Goal: Task Accomplishment & Management: Use online tool/utility

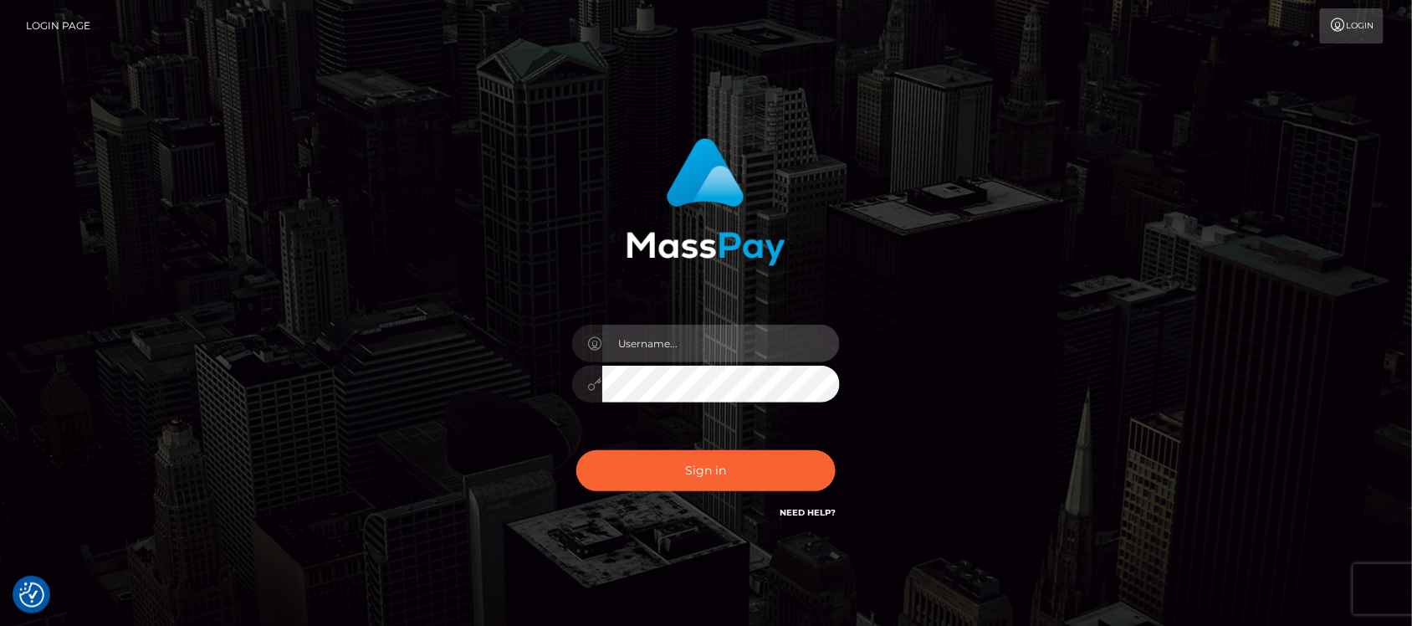
type input "hello.feetfinder"
drag, startPoint x: 737, startPoint y: 341, endPoint x: 746, endPoint y: 349, distance: 11.9
click at [737, 341] on input "hello.feetfinder" at bounding box center [721, 344] width 238 height 38
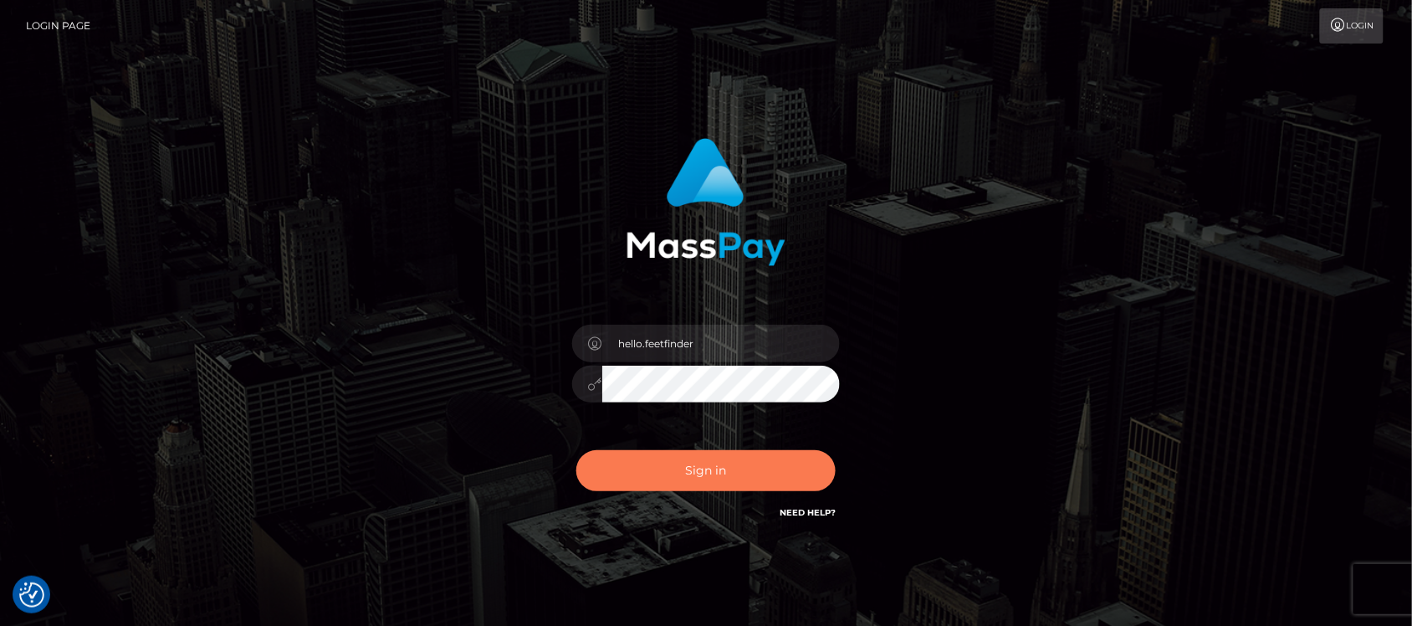
click at [665, 467] on button "Sign in" at bounding box center [705, 470] width 259 height 41
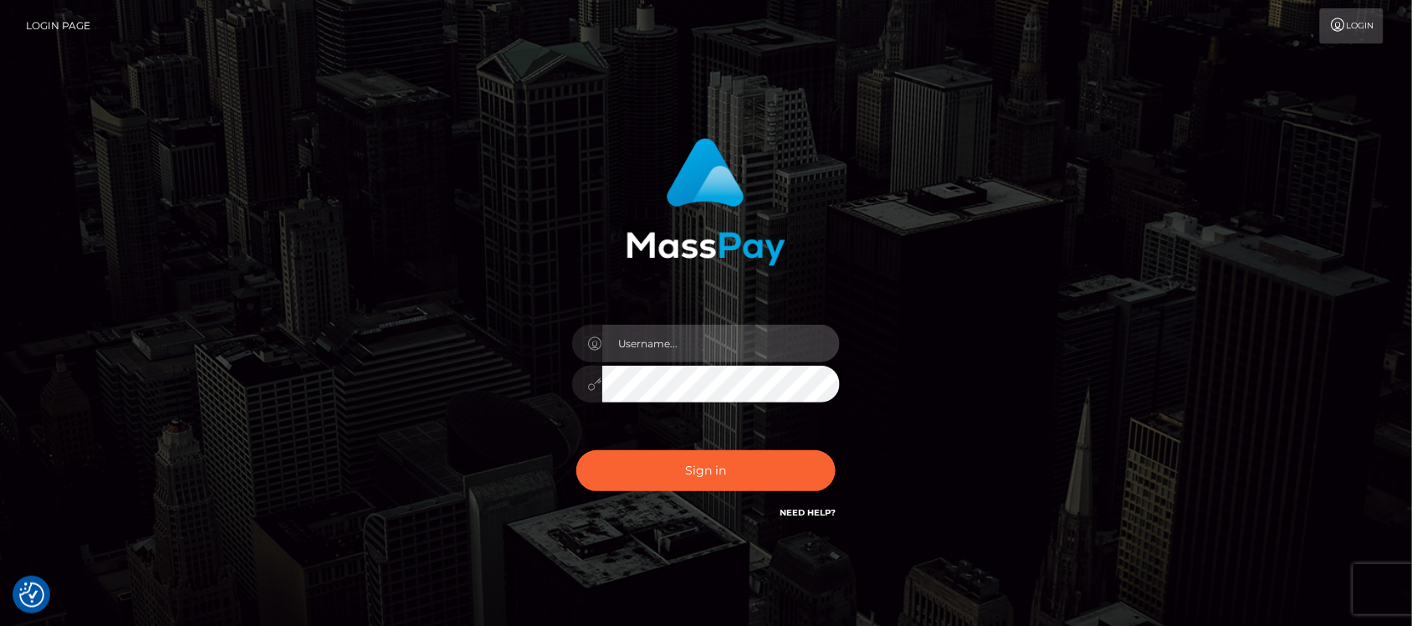
type input "hello.feetfinder"
drag, startPoint x: 744, startPoint y: 322, endPoint x: 744, endPoint y: 333, distance: 10.9
click at [744, 323] on div "hello.feetfinder" at bounding box center [706, 376] width 293 height 128
click at [744, 333] on input "hello.feetfinder" at bounding box center [721, 344] width 238 height 38
click at [754, 344] on input "hello.feetfinder" at bounding box center [721, 344] width 238 height 38
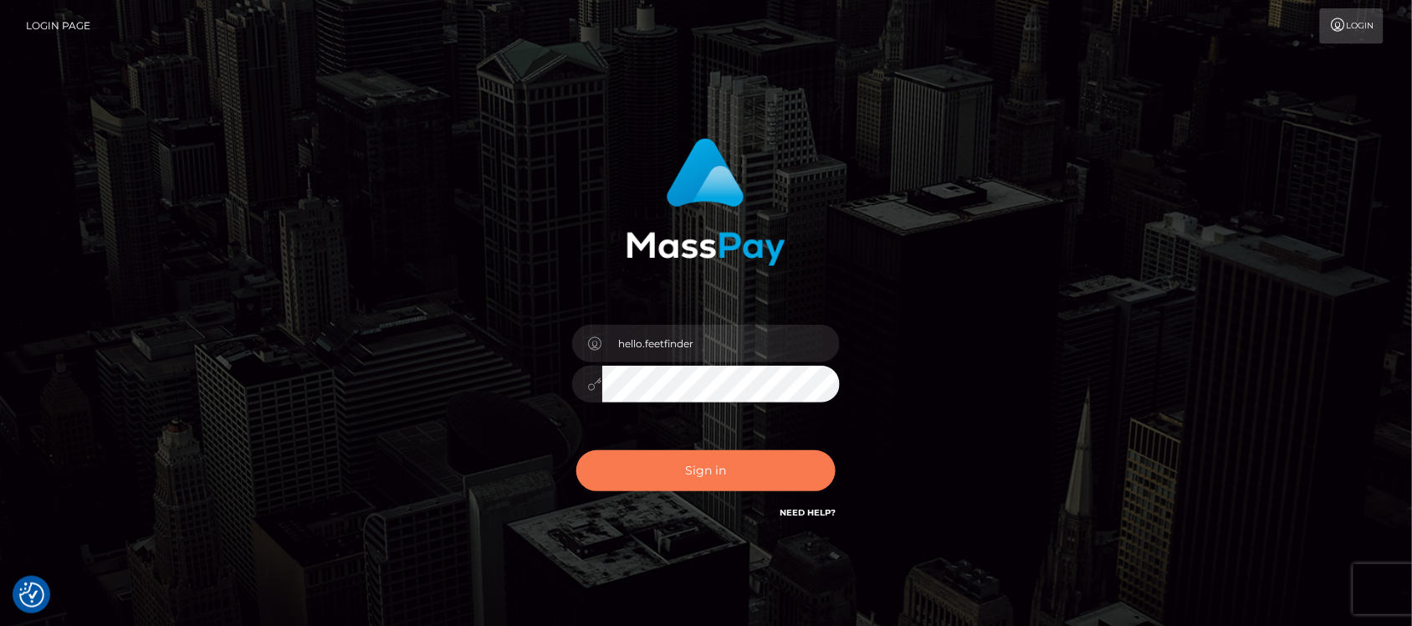
click at [708, 453] on button "Sign in" at bounding box center [705, 470] width 259 height 41
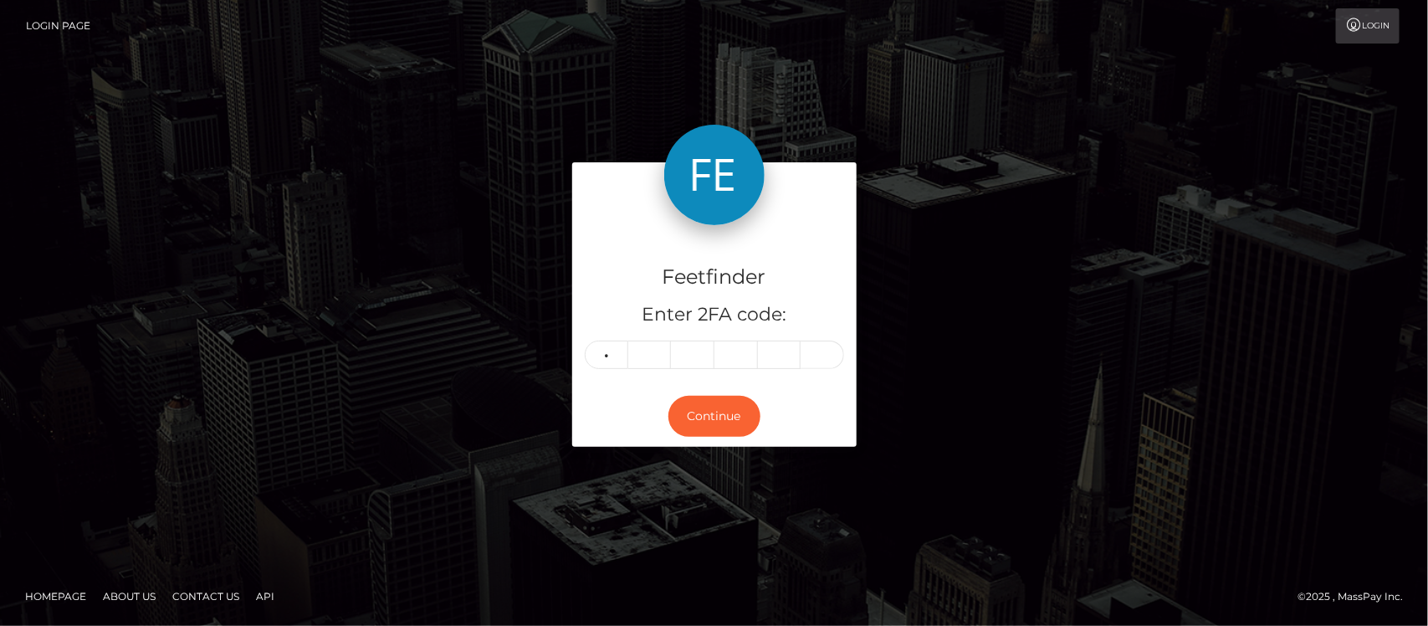
type input "5"
type input "9"
type input "0"
type input "3"
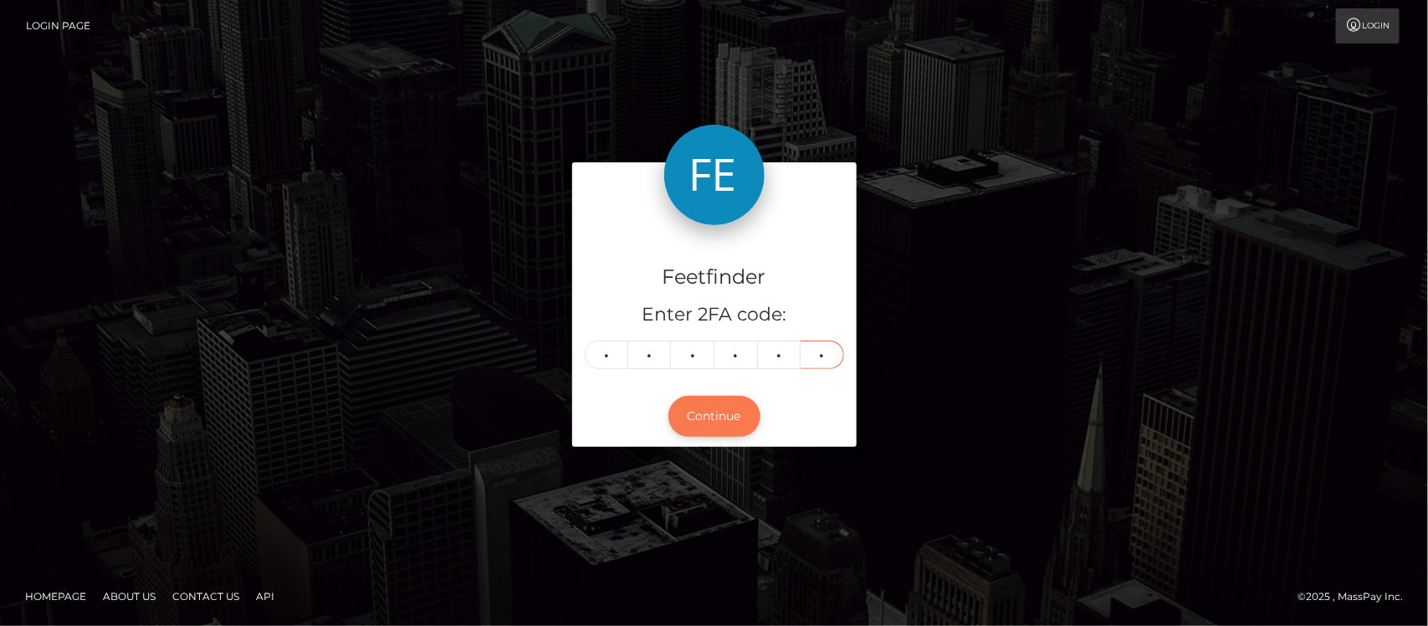
type input "4"
click at [729, 423] on button "Continue" at bounding box center [714, 416] width 92 height 41
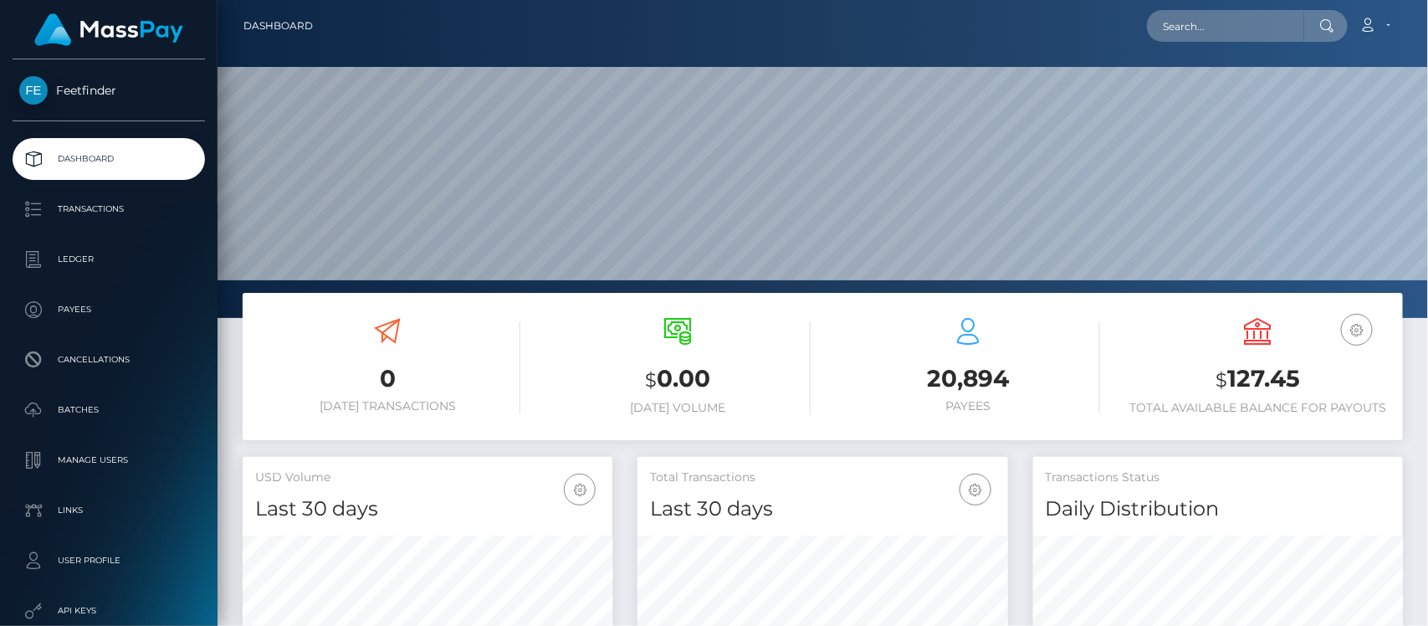
scroll to position [295, 370]
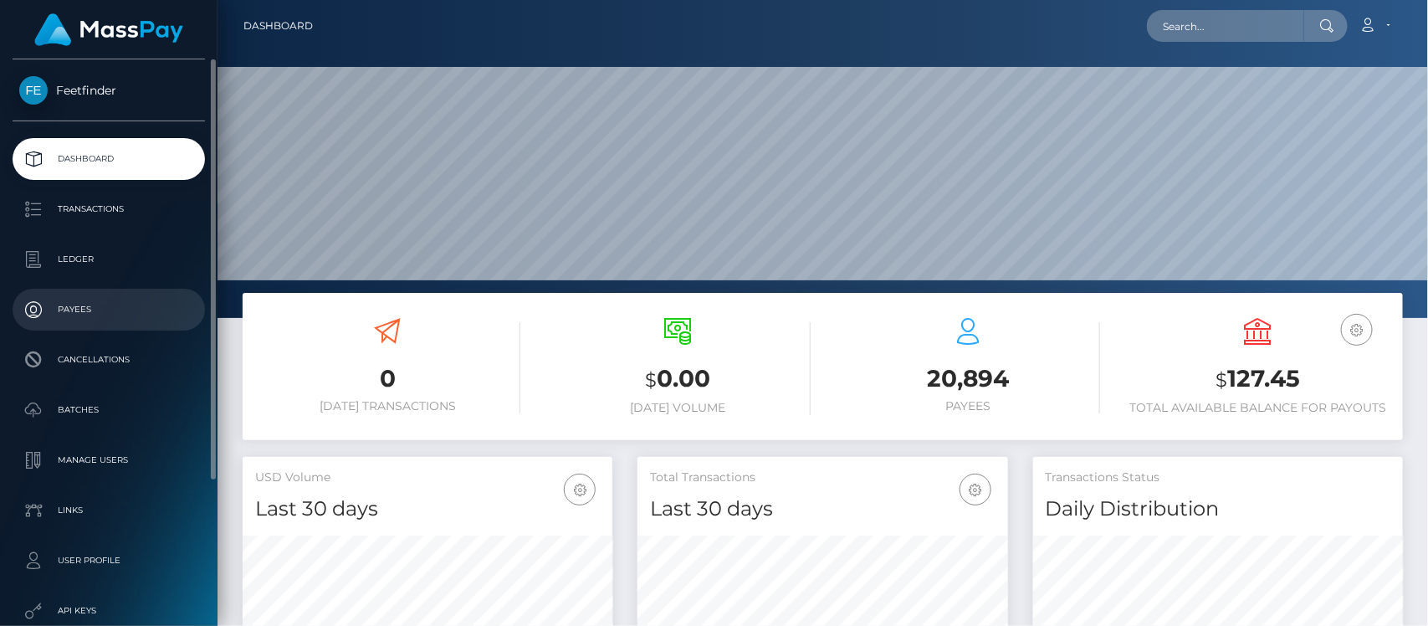
click at [75, 302] on p "Payees" at bounding box center [108, 309] width 179 height 25
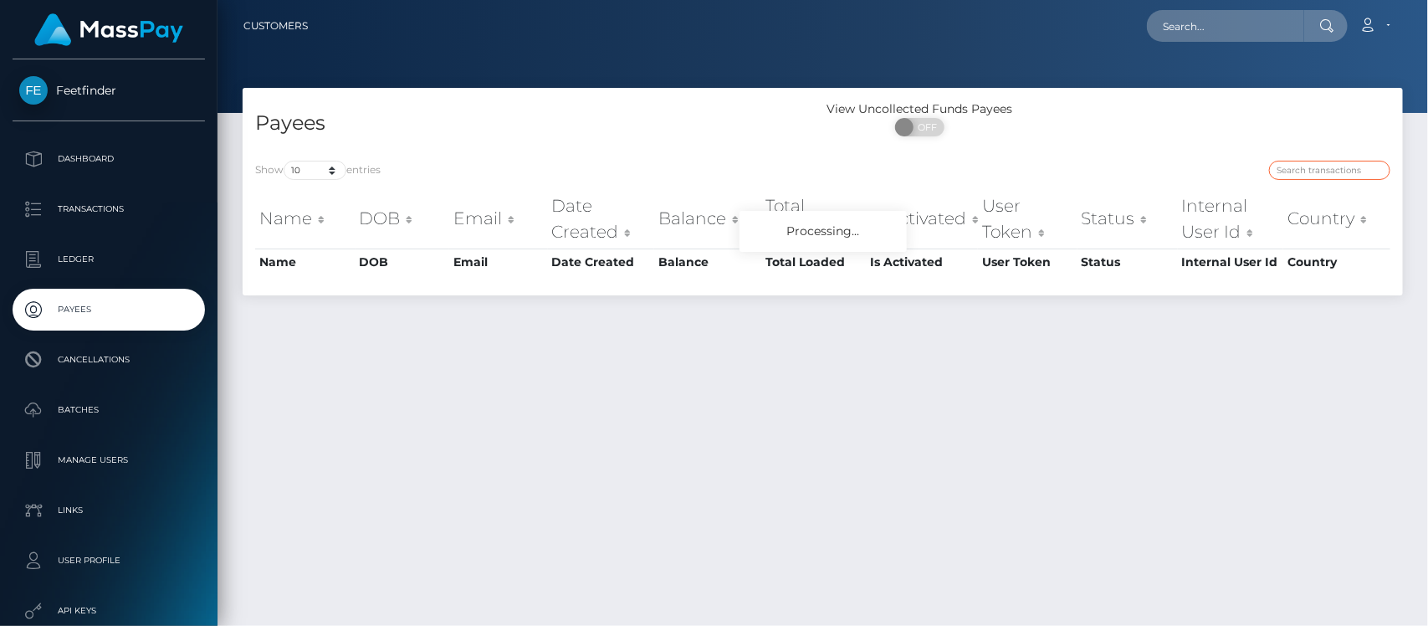
click at [1299, 176] on input "search" at bounding box center [1329, 170] width 121 height 19
paste input "515703f5-5e33-11f0-b1fb-02a8c2768cb9"
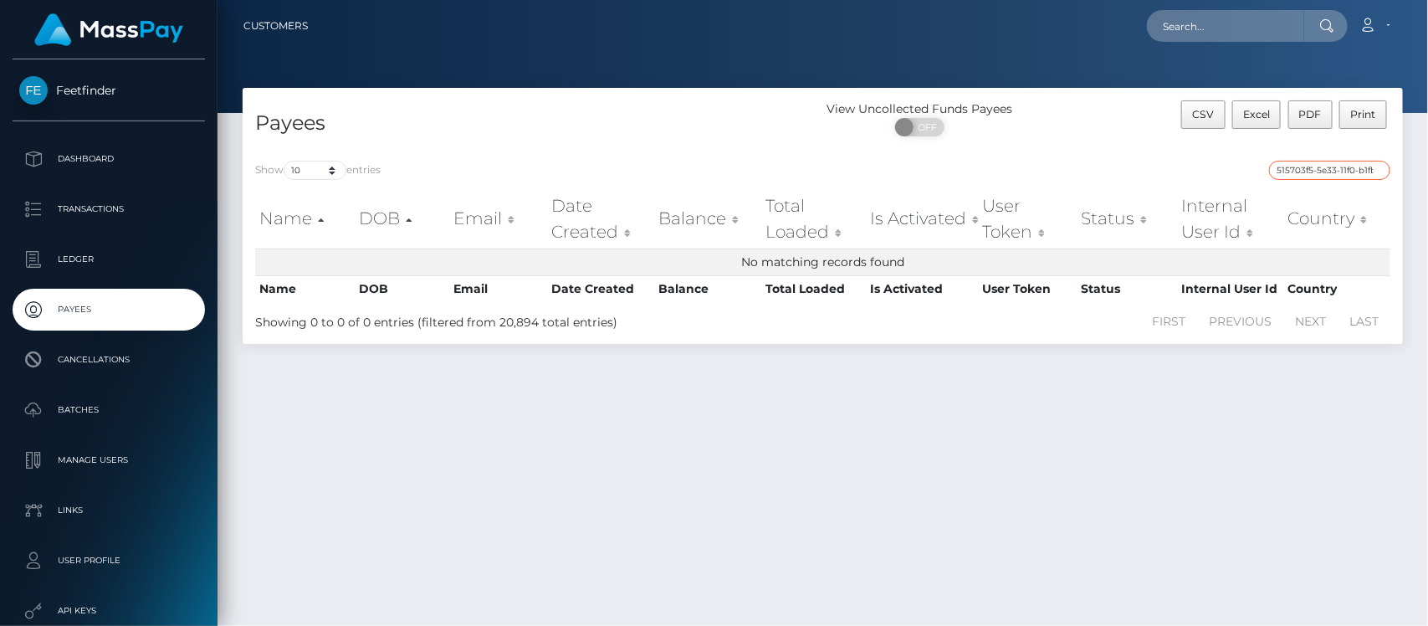
click at [1336, 170] on input "515703f5-5e33-11f0-b1fb-02a8c2768cb9" at bounding box center [1329, 170] width 121 height 19
paste input "search"
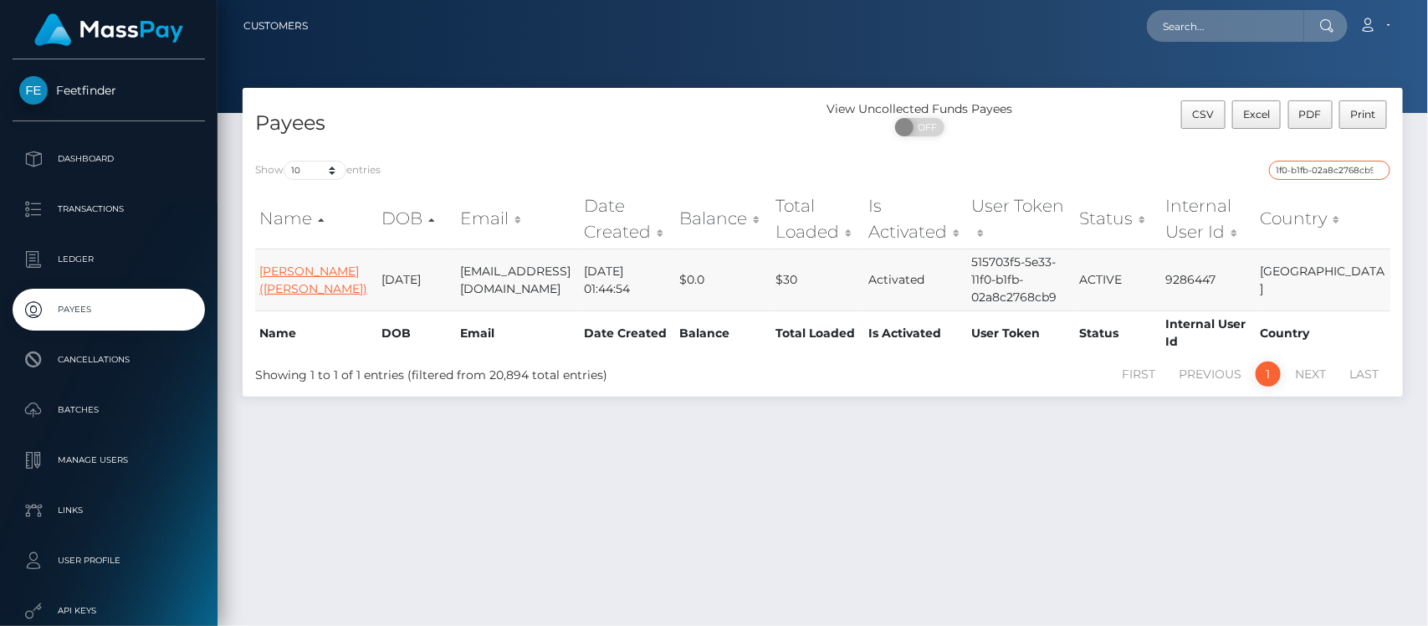
type input "515703f5-5e33-11f0-b1fb-02a8c2768cb9"
click at [277, 279] on link "Marguerite Khanine (Vantablack Maria)" at bounding box center [313, 279] width 108 height 33
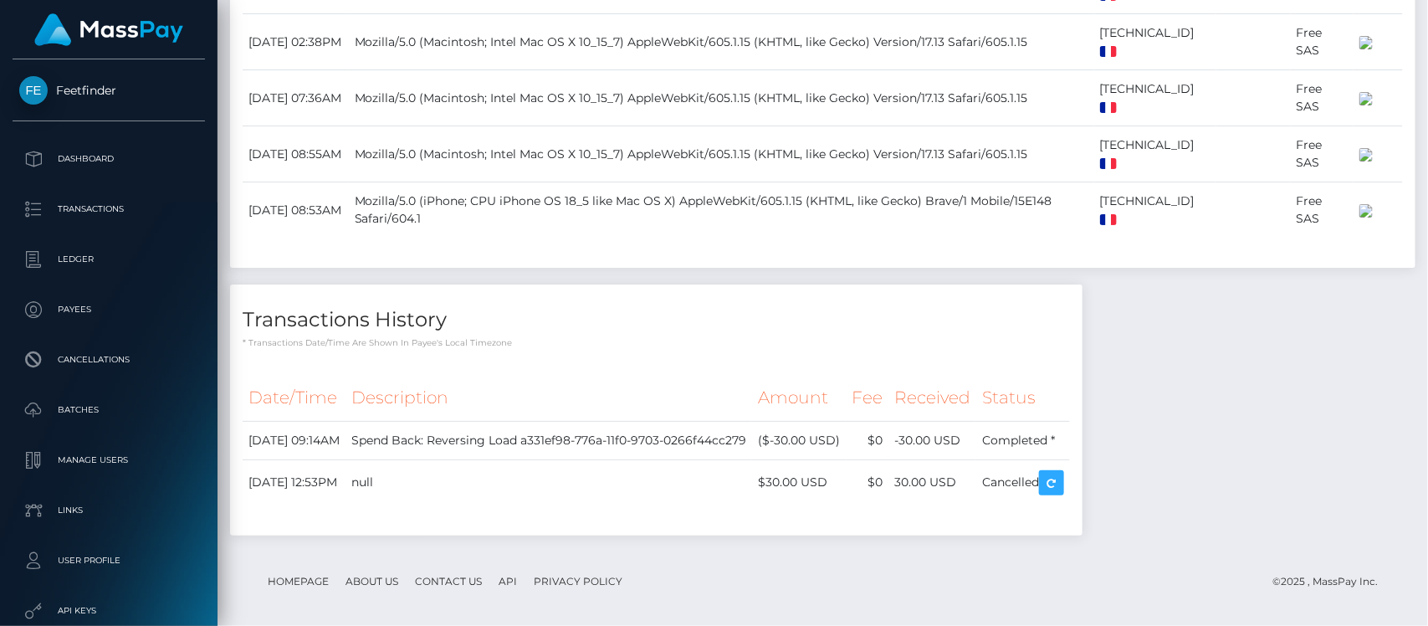
scroll to position [1705, 0]
